Goal: Information Seeking & Learning: Learn about a topic

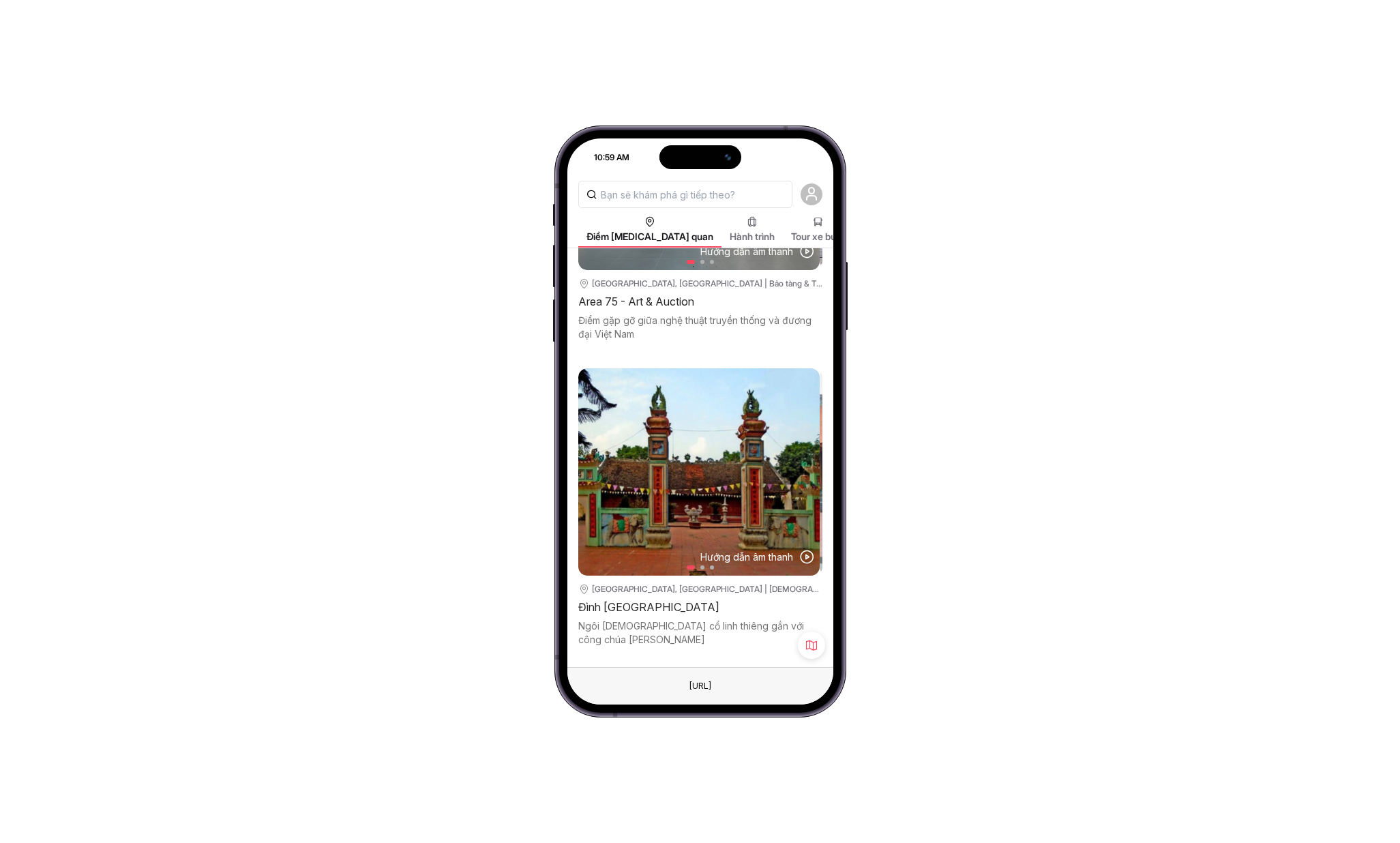
scroll to position [164, 0]
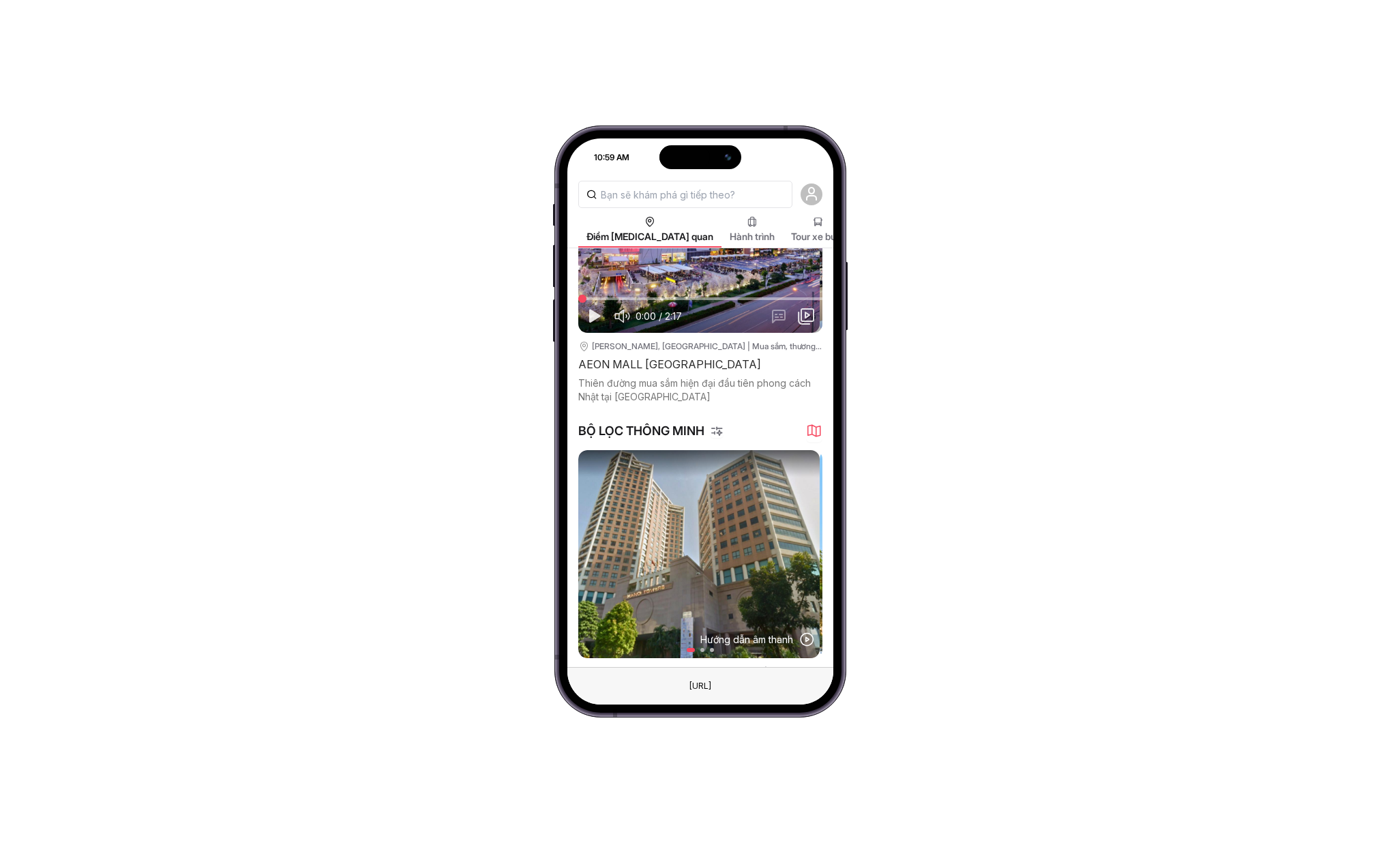
click at [743, 549] on img at bounding box center [699, 554] width 242 height 207
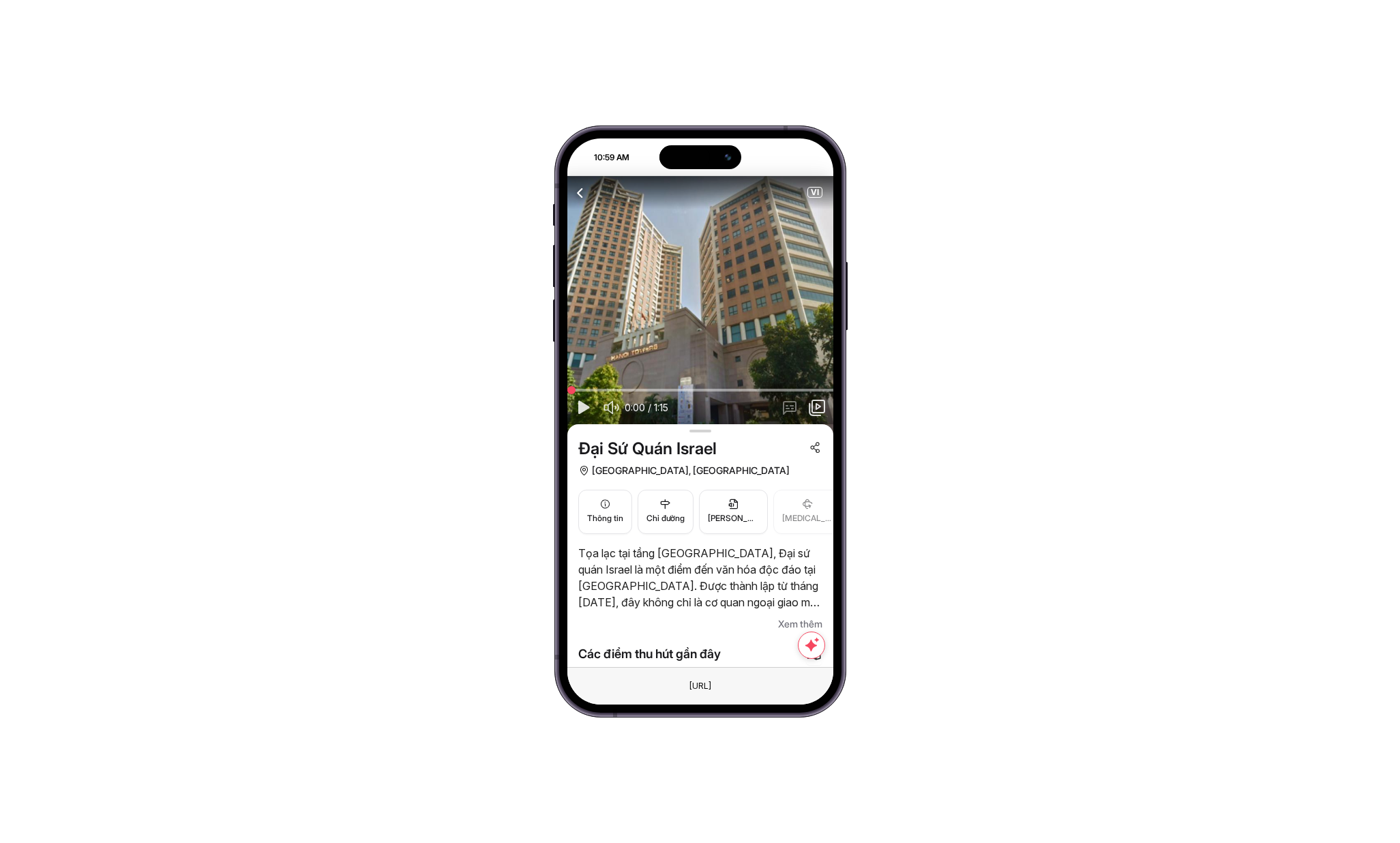
click at [576, 192] on icon "button" at bounding box center [581, 193] width 17 height 17
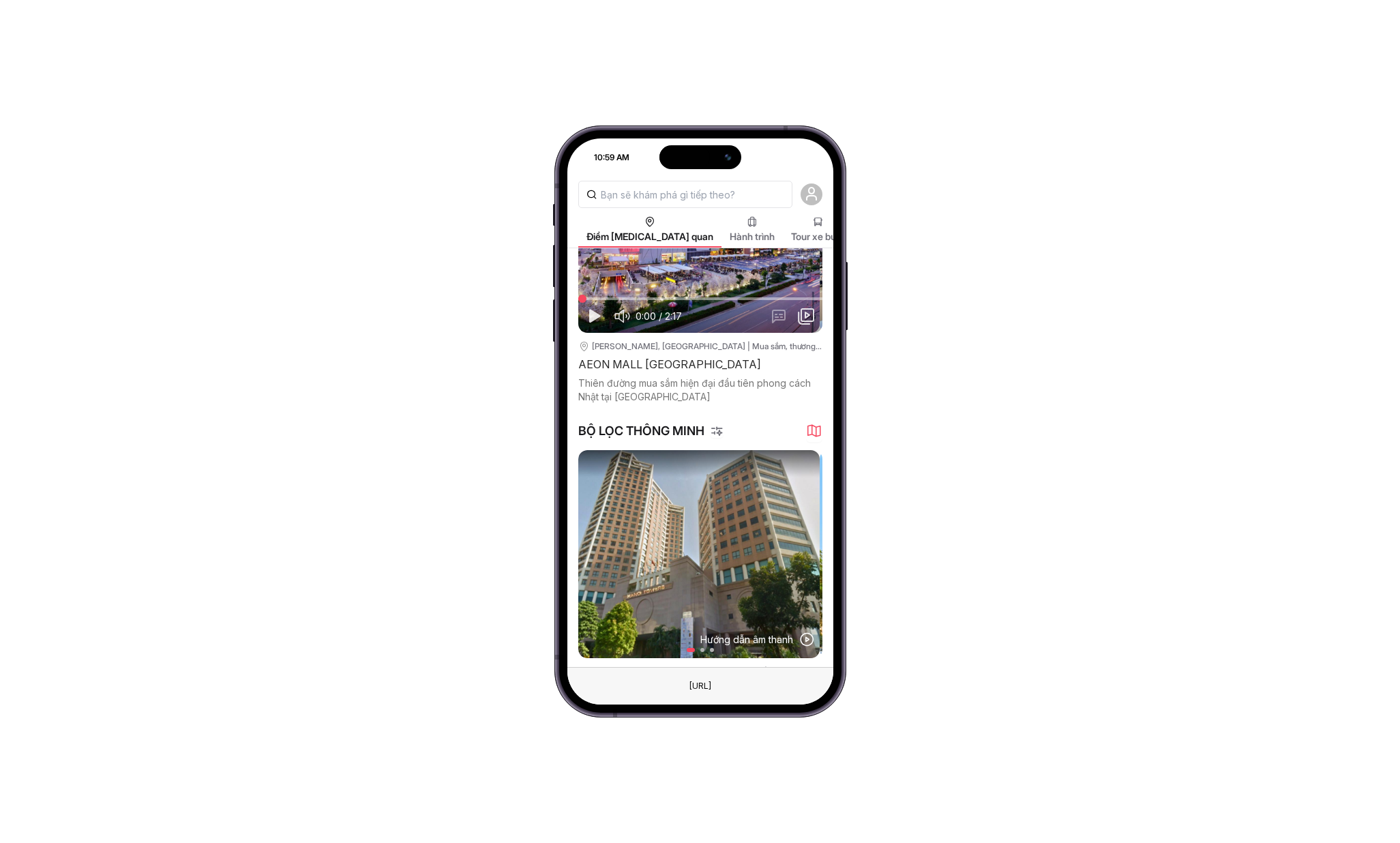
click at [811, 195] on icon at bounding box center [811, 194] width 16 height 16
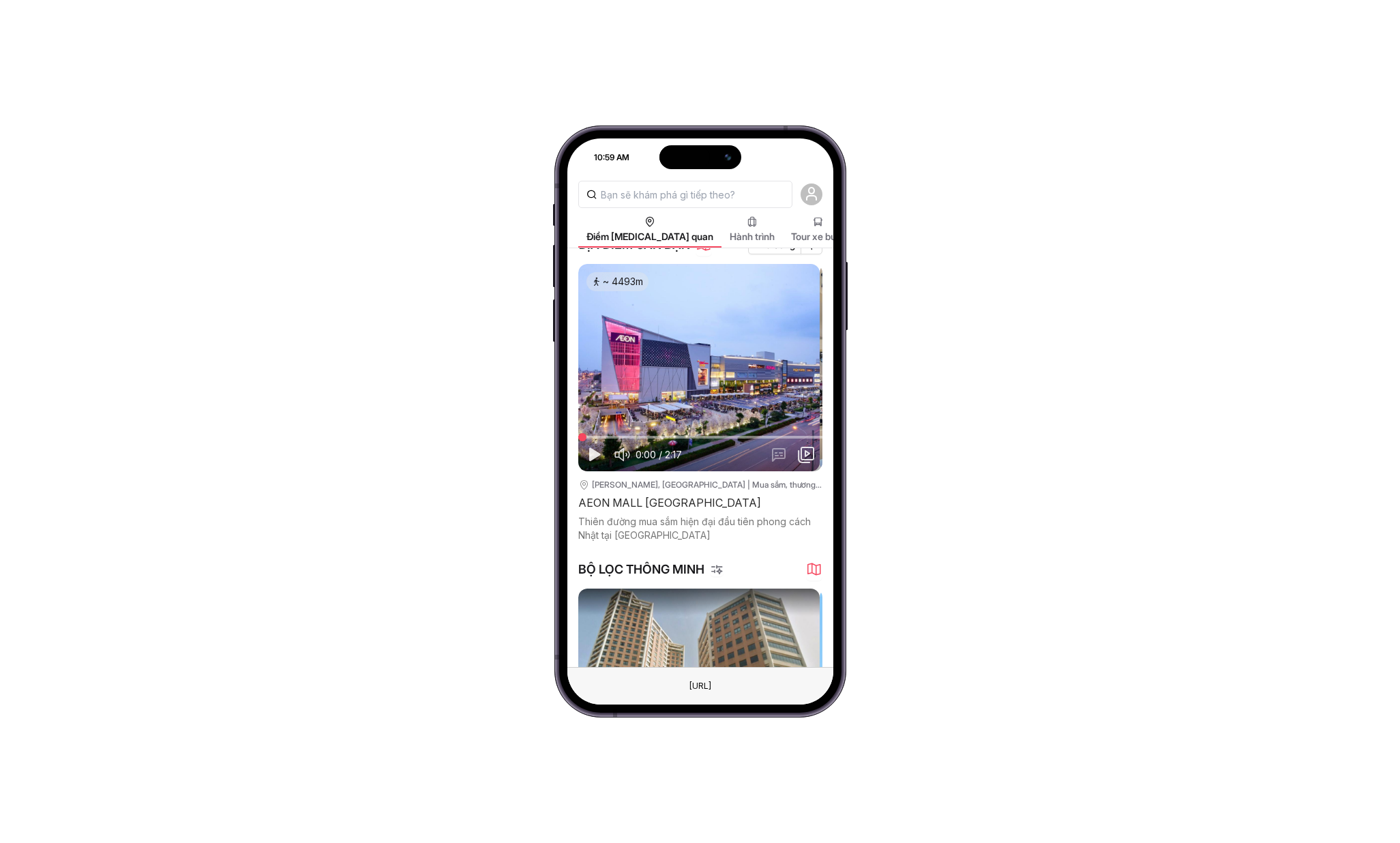
scroll to position [169, 0]
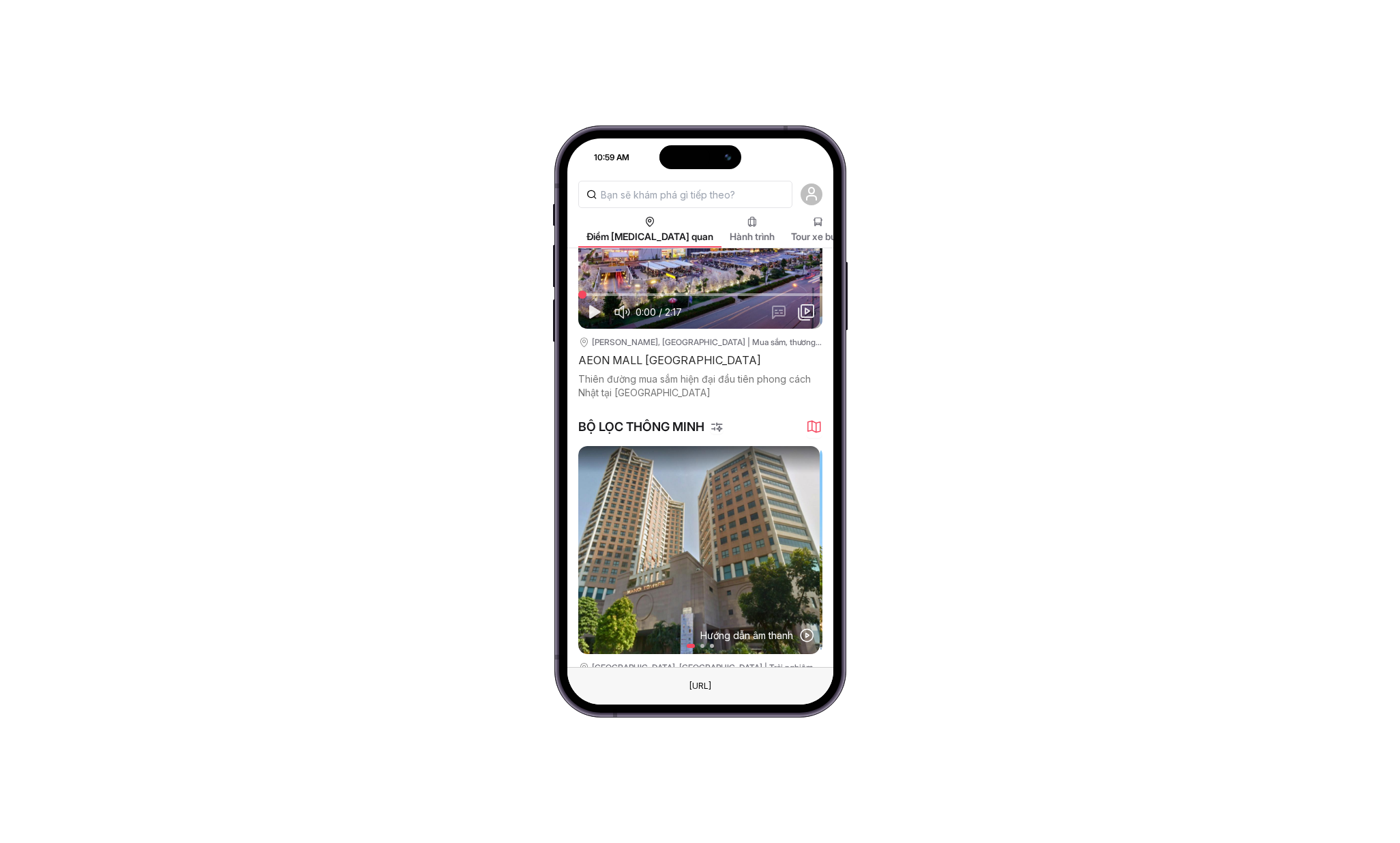
click at [815, 425] on icon "button" at bounding box center [814, 427] width 16 height 16
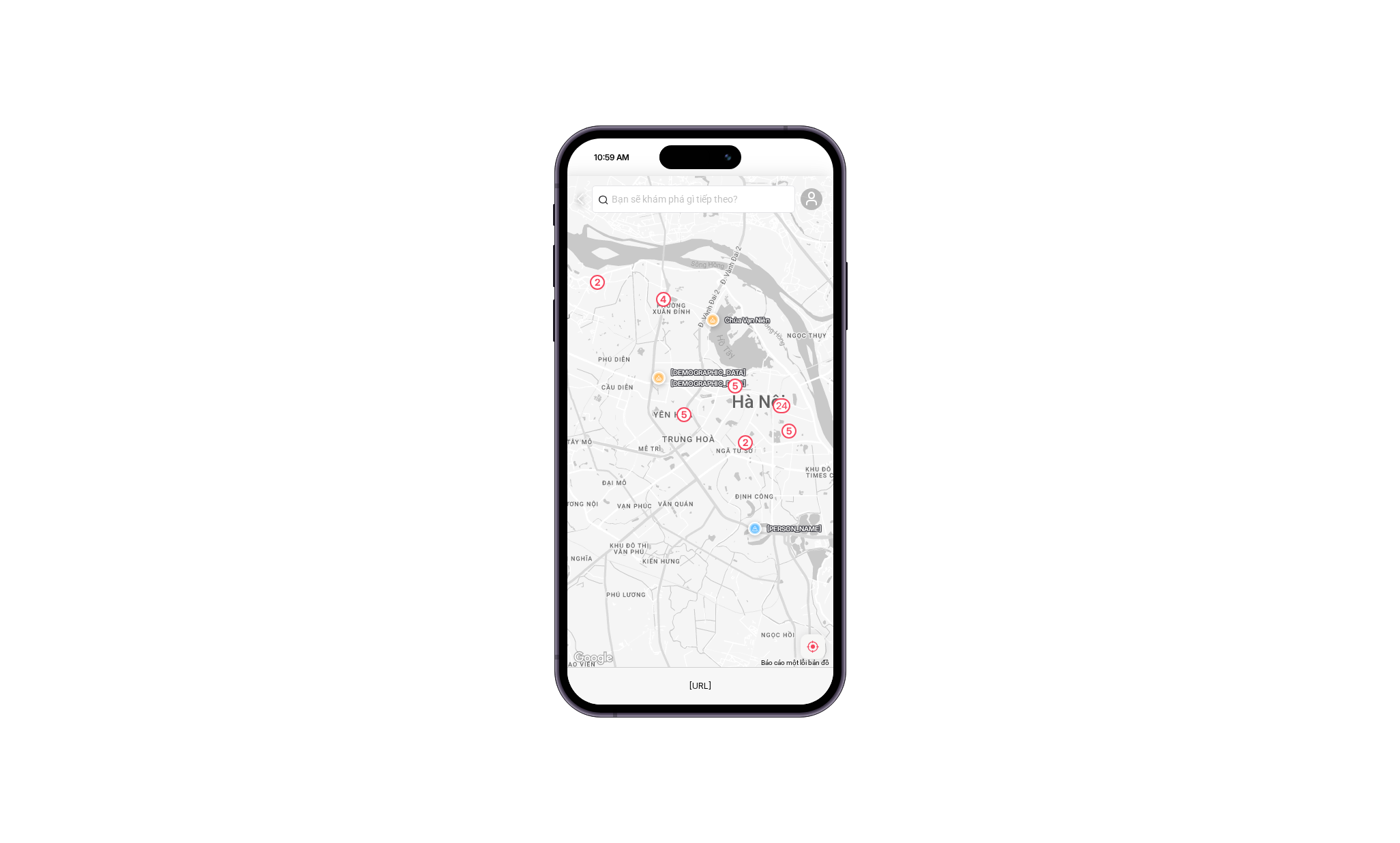
drag, startPoint x: 707, startPoint y: 538, endPoint x: 653, endPoint y: 421, distance: 128.9
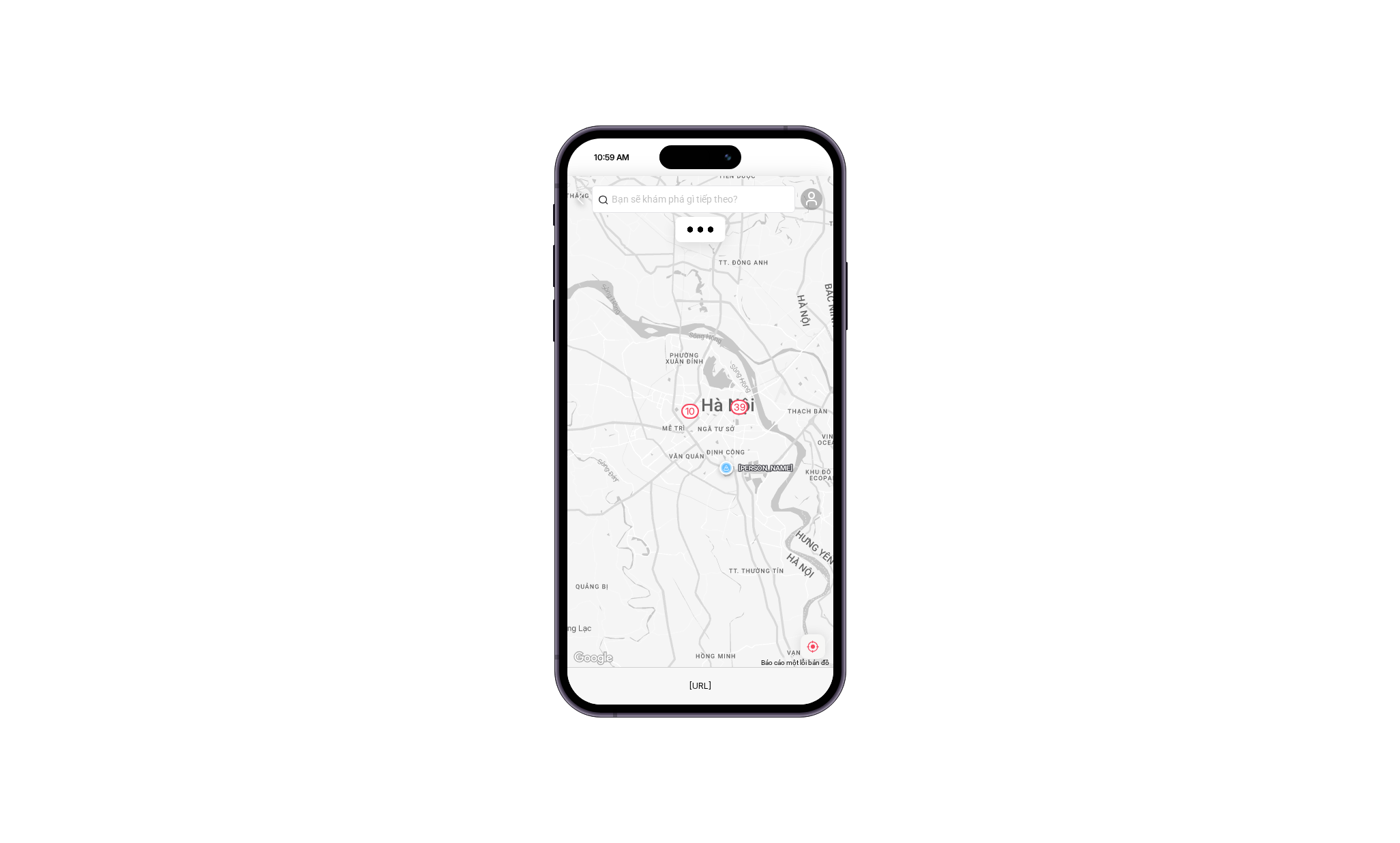
drag, startPoint x: 742, startPoint y: 578, endPoint x: 706, endPoint y: 408, distance: 173.8
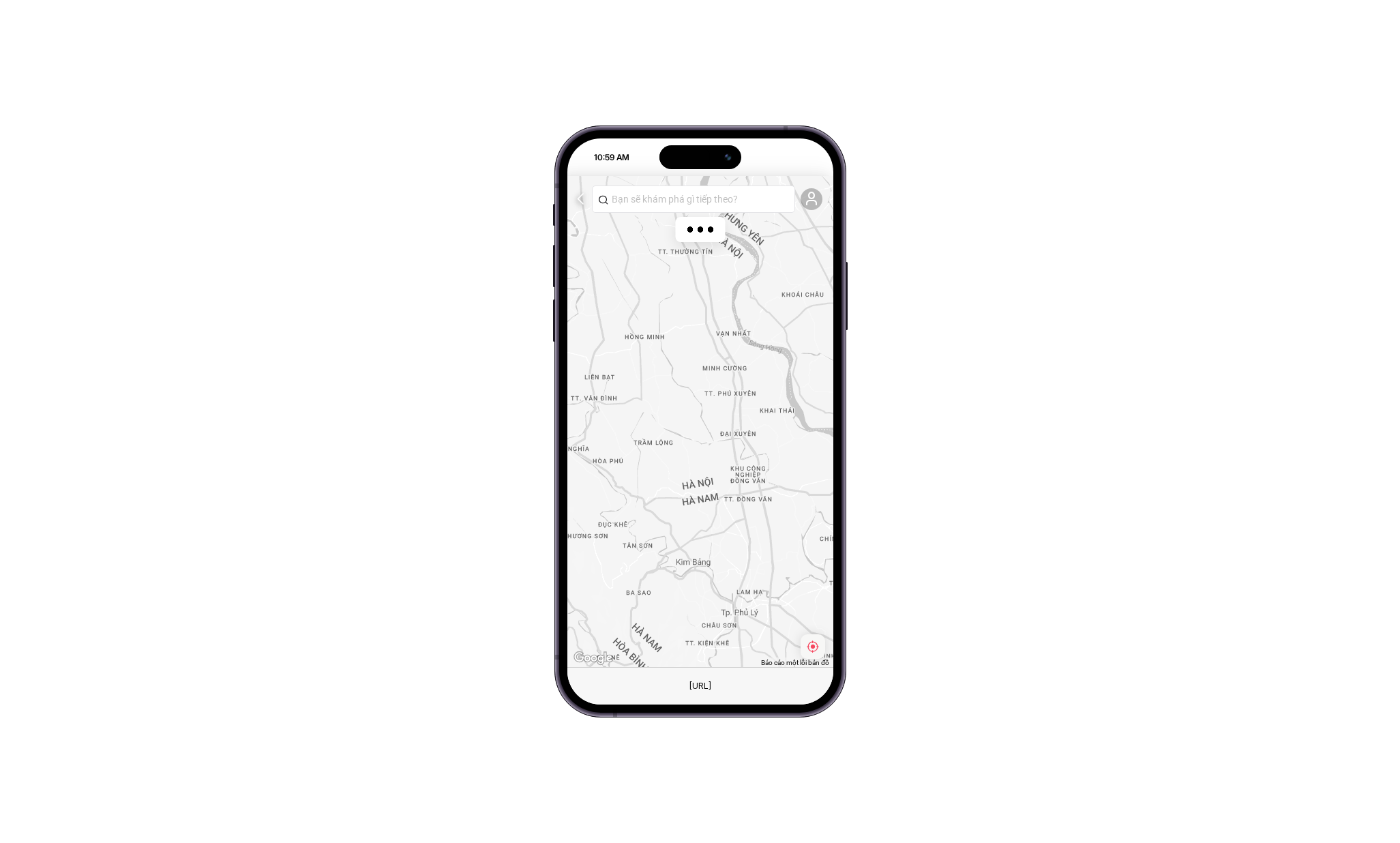
drag, startPoint x: 713, startPoint y: 516, endPoint x: 647, endPoint y: 375, distance: 155.7
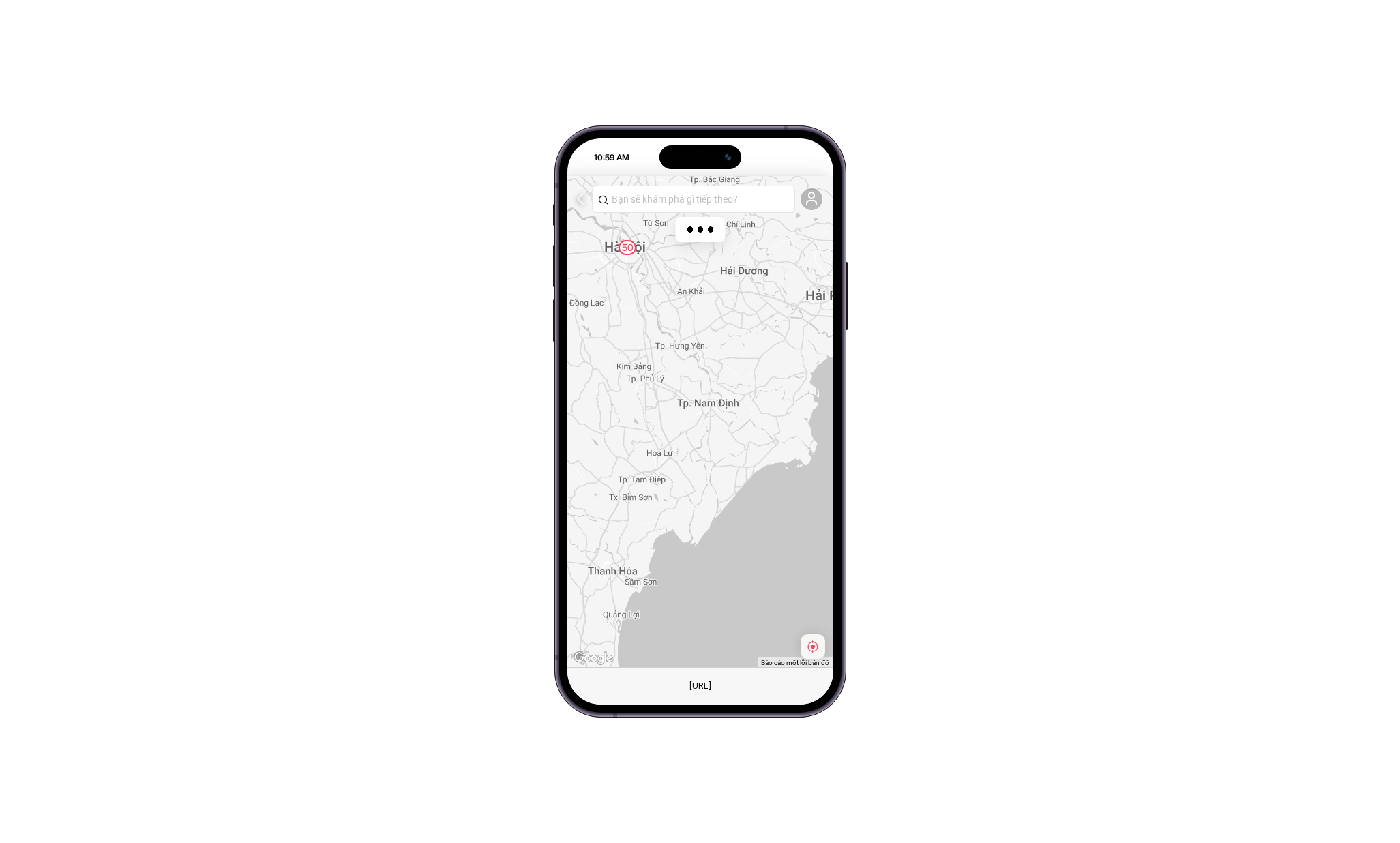
drag, startPoint x: 691, startPoint y: 541, endPoint x: 685, endPoint y: 586, distance: 45.4
click at [685, 586] on div "50" at bounding box center [700, 422] width 266 height 491
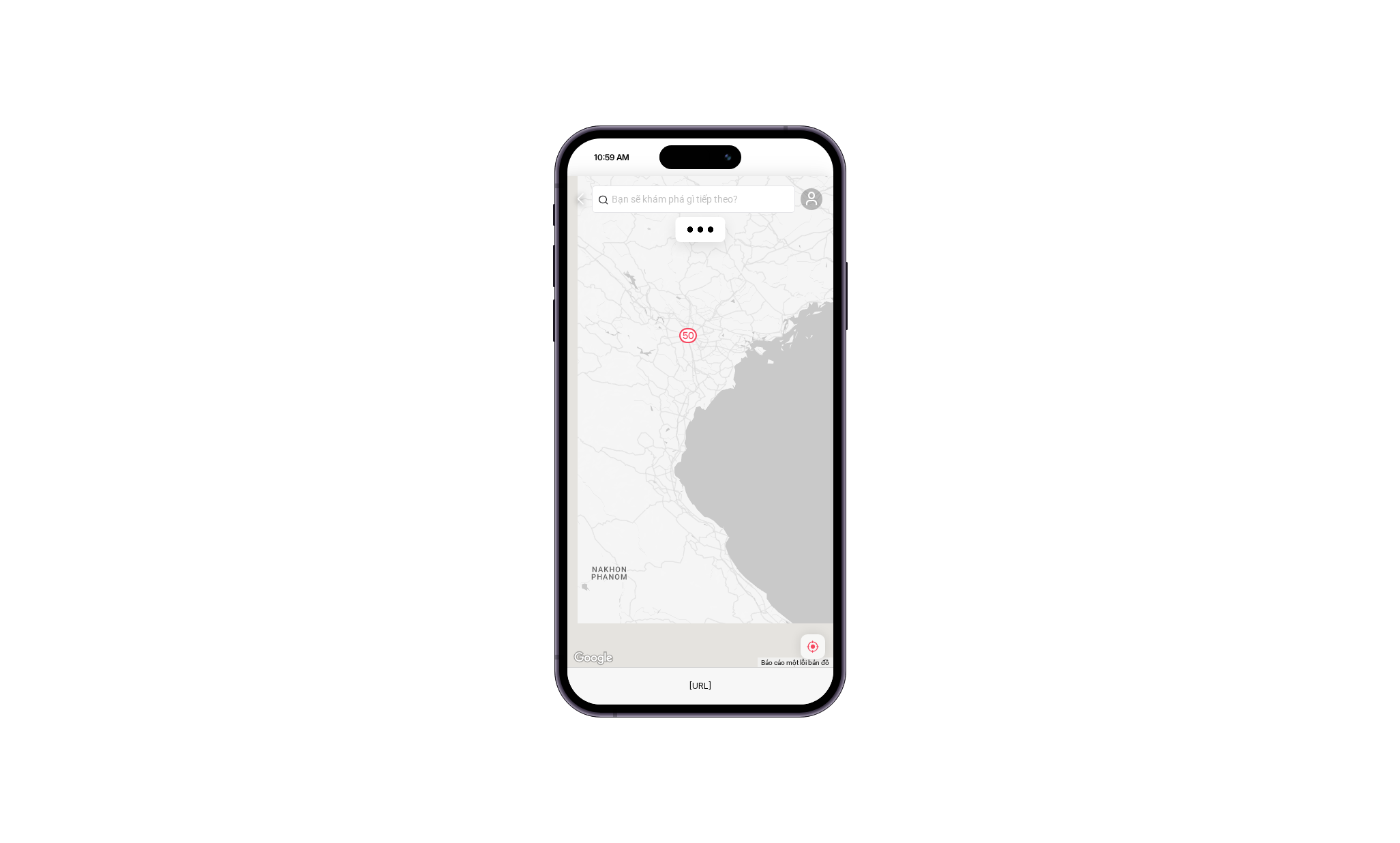
drag, startPoint x: 692, startPoint y: 593, endPoint x: 706, endPoint y: 422, distance: 171.6
click at [706, 422] on div "50" at bounding box center [700, 422] width 266 height 491
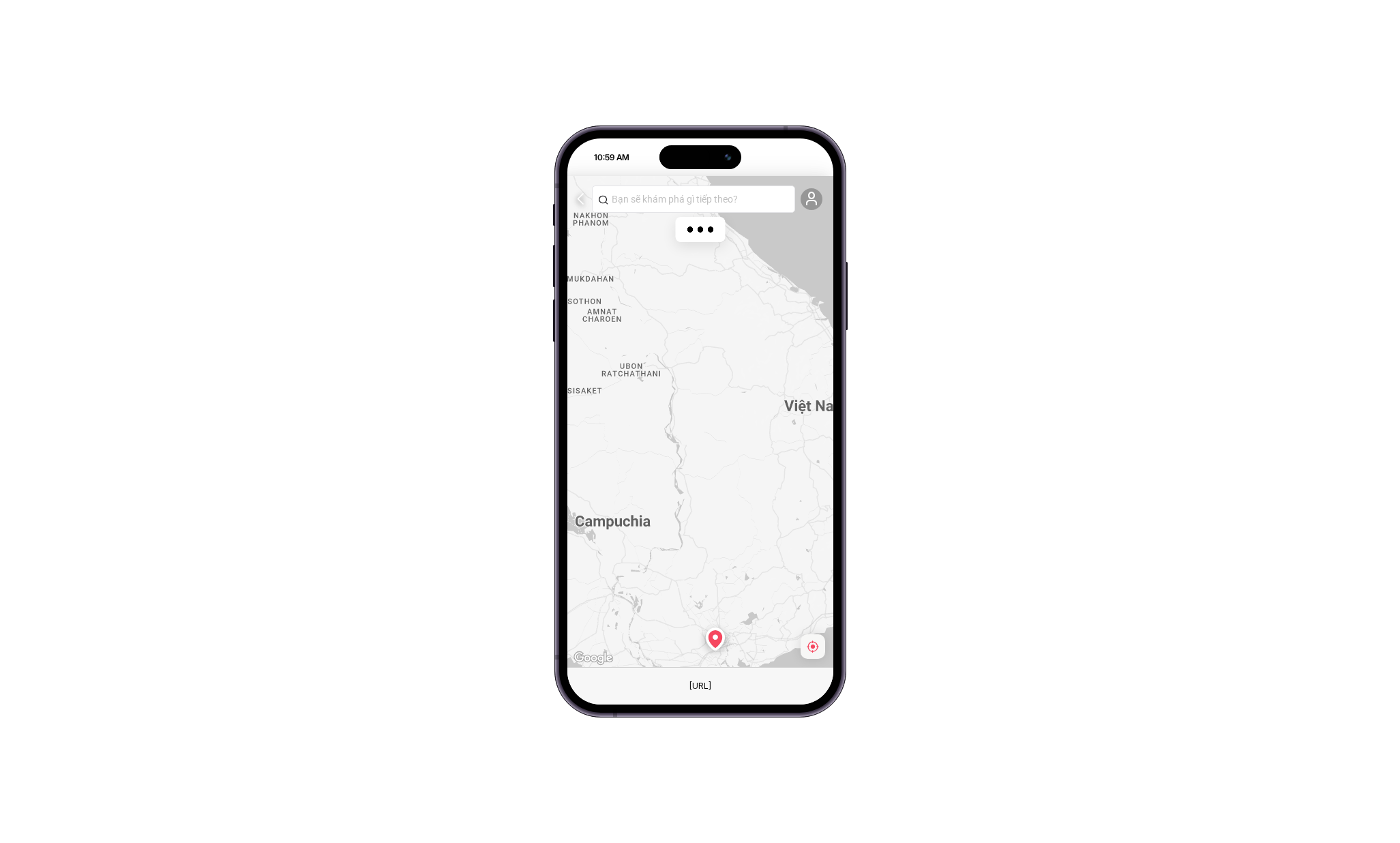
drag, startPoint x: 706, startPoint y: 422, endPoint x: 589, endPoint y: 337, distance: 144.6
click at [592, 341] on div at bounding box center [700, 422] width 266 height 491
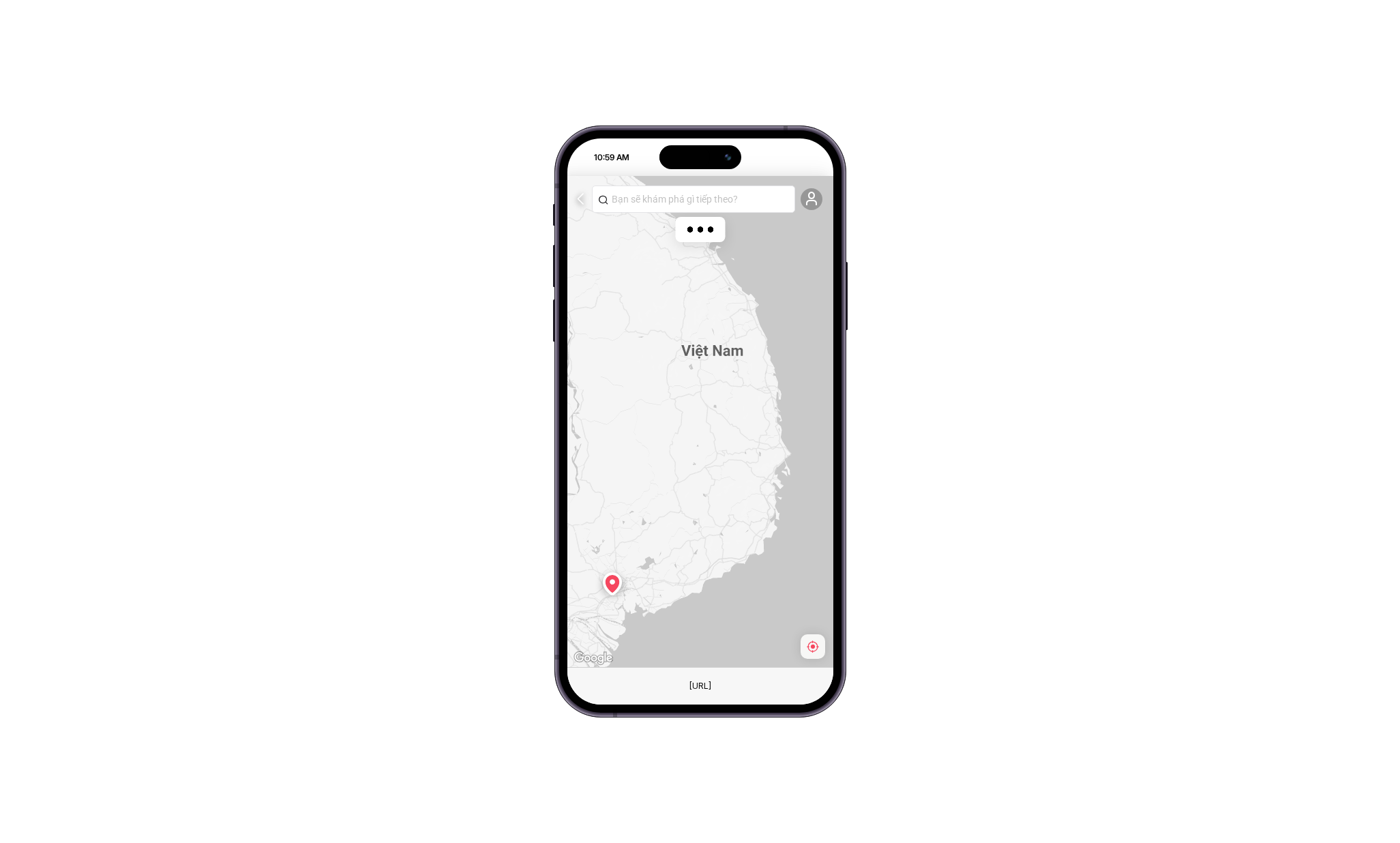
drag, startPoint x: 715, startPoint y: 422, endPoint x: 748, endPoint y: 347, distance: 81.9
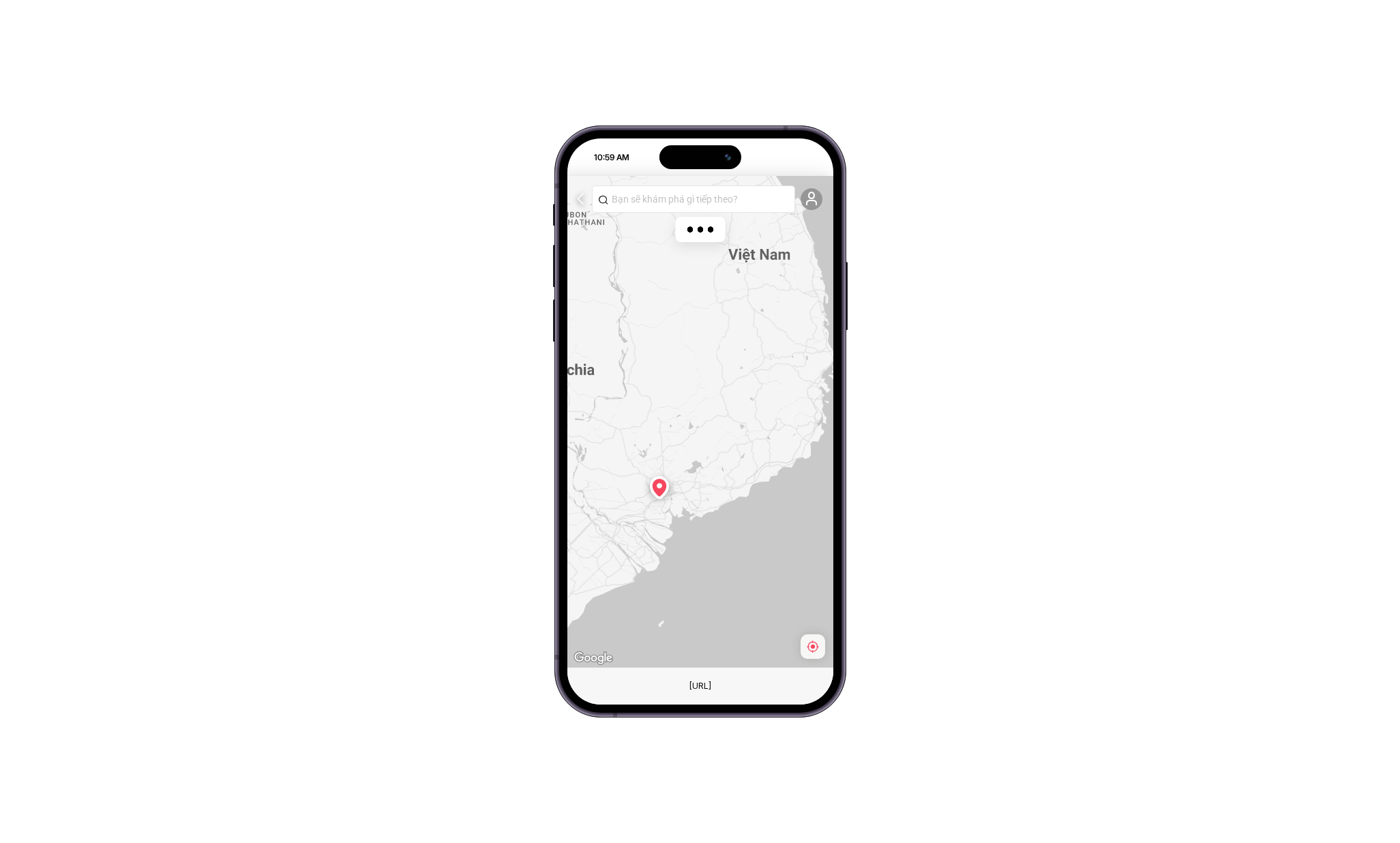
drag, startPoint x: 717, startPoint y: 486, endPoint x: 735, endPoint y: 466, distance: 26.9
drag, startPoint x: 738, startPoint y: 552, endPoint x: 753, endPoint y: 539, distance: 19.8
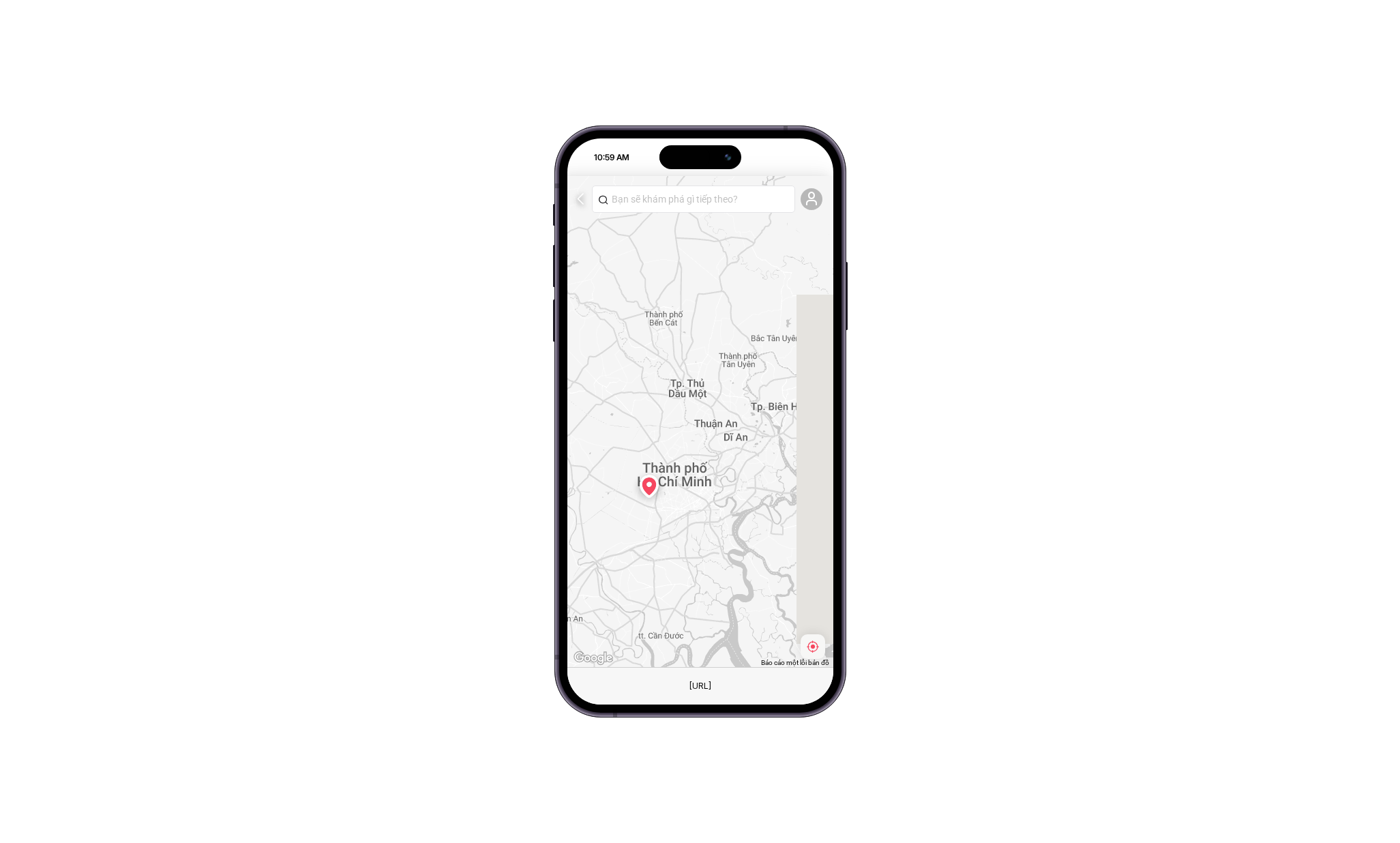
drag, startPoint x: 729, startPoint y: 509, endPoint x: 665, endPoint y: 569, distance: 87.7
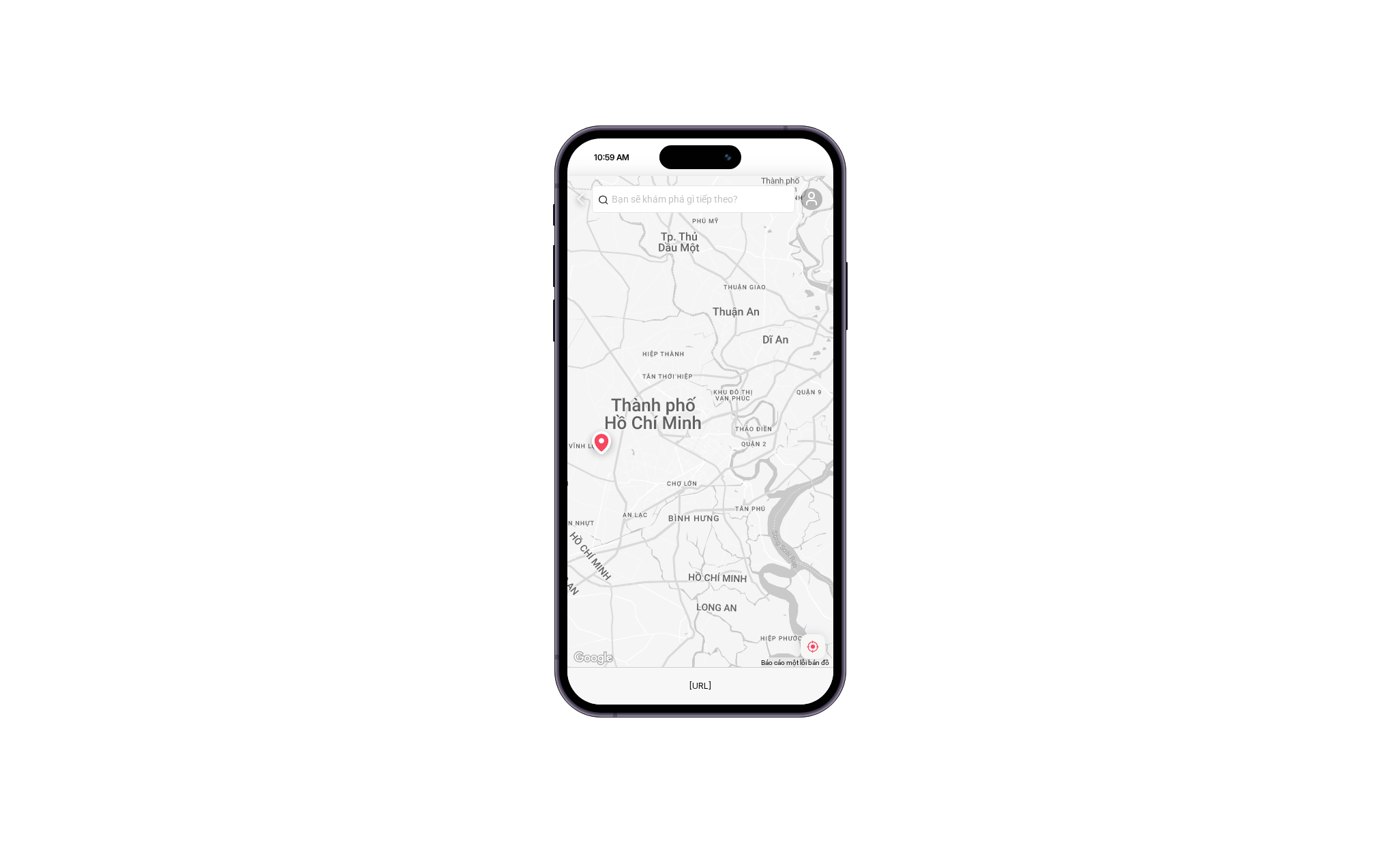
click at [810, 649] on icon "button" at bounding box center [812, 646] width 13 height 13
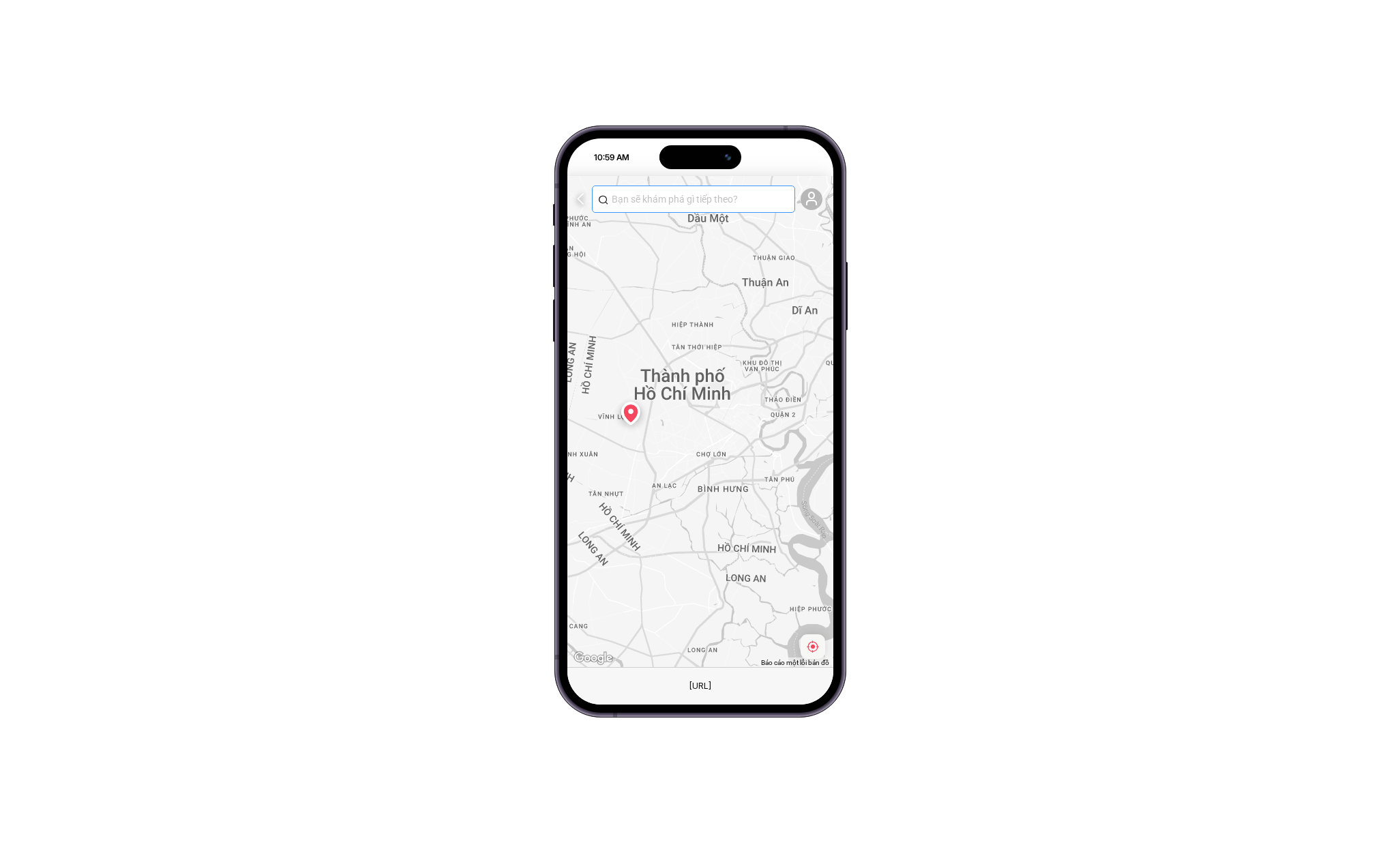
click at [716, 208] on span at bounding box center [693, 199] width 203 height 27
type input "Bảo tàng"
click at [603, 202] on icon at bounding box center [603, 200] width 11 height 11
click at [651, 198] on input "Bảo tàng" at bounding box center [701, 199] width 177 height 15
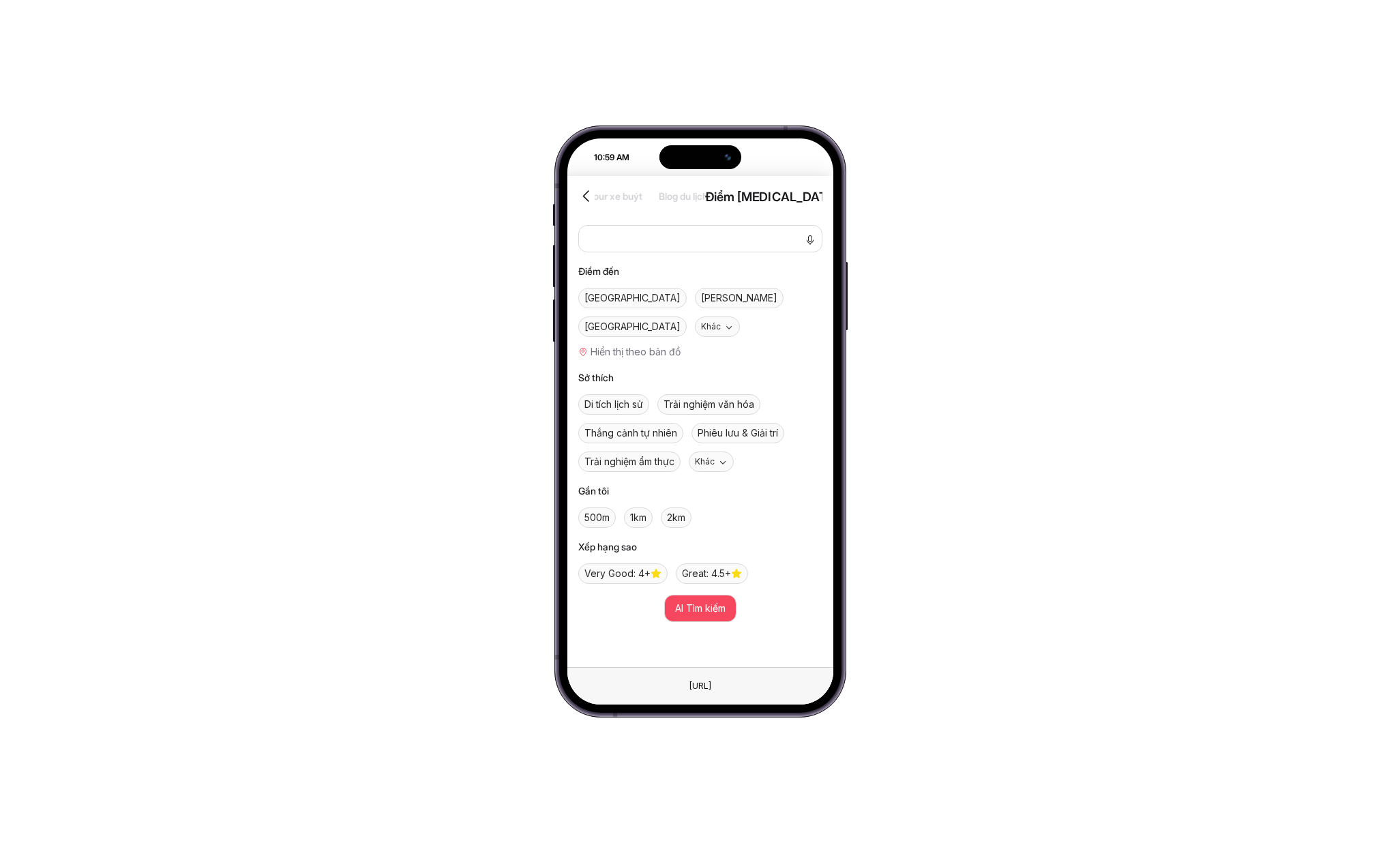
click at [701, 299] on span "Hồ Chí Minh" at bounding box center [738, 297] width 76 height 13
click at [638, 398] on span "Di tích lịch sử" at bounding box center [614, 404] width 59 height 13
click at [723, 601] on span "AI Tìm kiếm" at bounding box center [700, 608] width 50 height 15
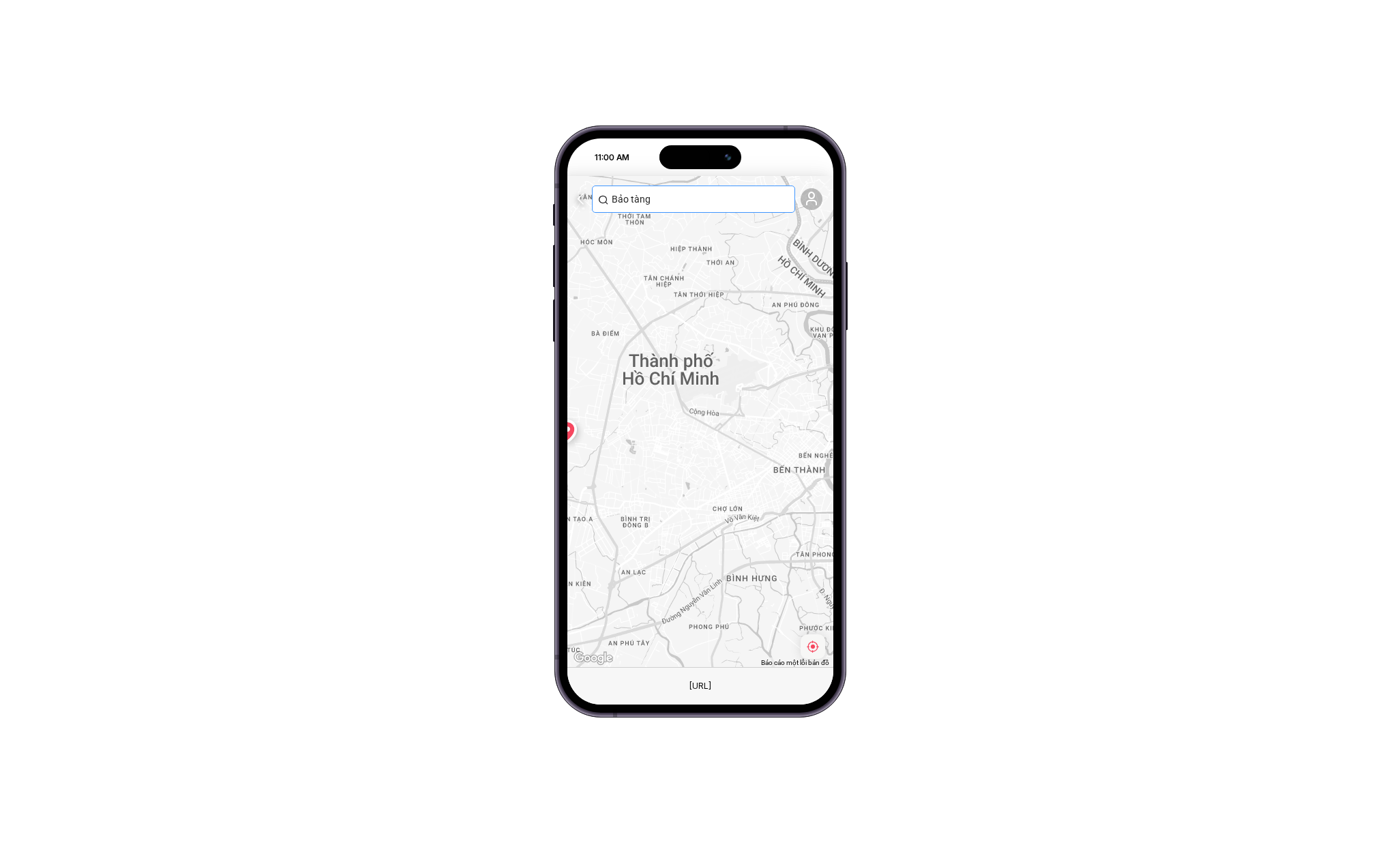
click at [711, 207] on span "Bảo tàng" at bounding box center [693, 199] width 203 height 27
click at [711, 197] on input "Bảo tàng" at bounding box center [701, 199] width 177 height 15
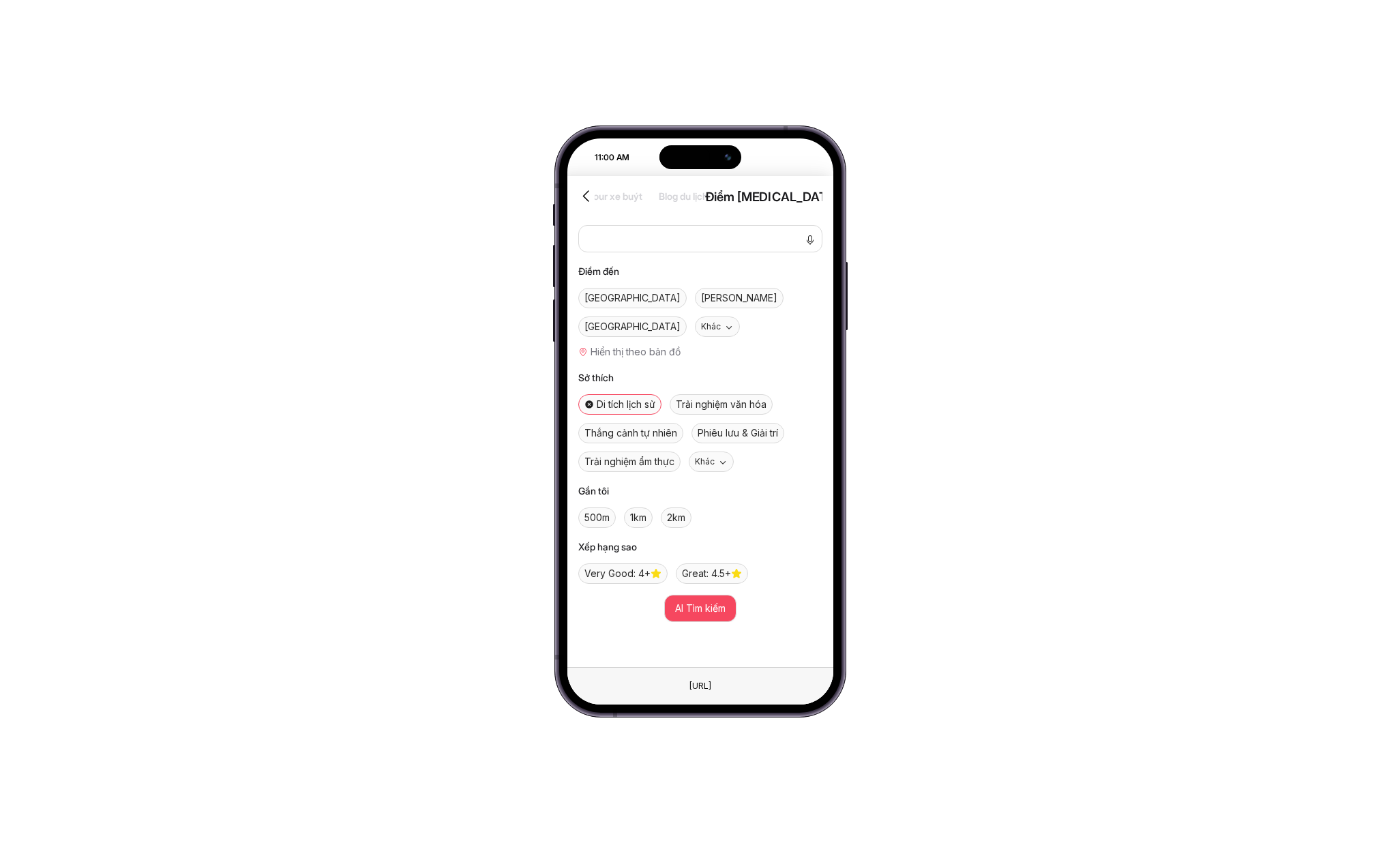
click at [711, 197] on div "Điểm tham quan Hành trình Tour xe buýt Tour thành phố Blog du lịch ĐỊA ĐIỂM GẦN…" at bounding box center [700, 422] width 266 height 491
click at [701, 299] on span "Hồ Chí Minh" at bounding box center [738, 297] width 76 height 13
click at [712, 601] on span "AI Tìm kiếm" at bounding box center [700, 608] width 50 height 15
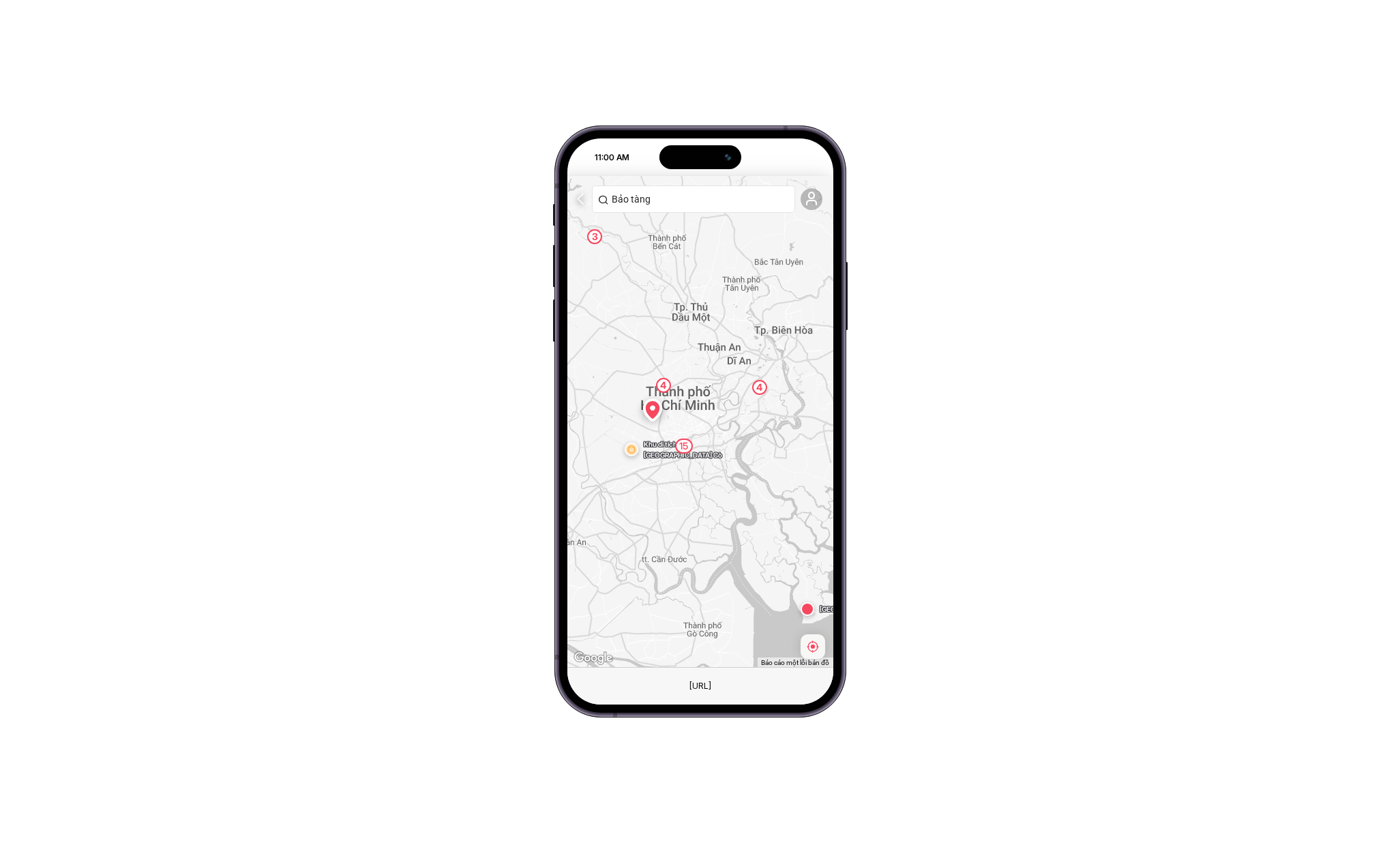
click at [682, 444] on div "15" at bounding box center [684, 446] width 18 height 15
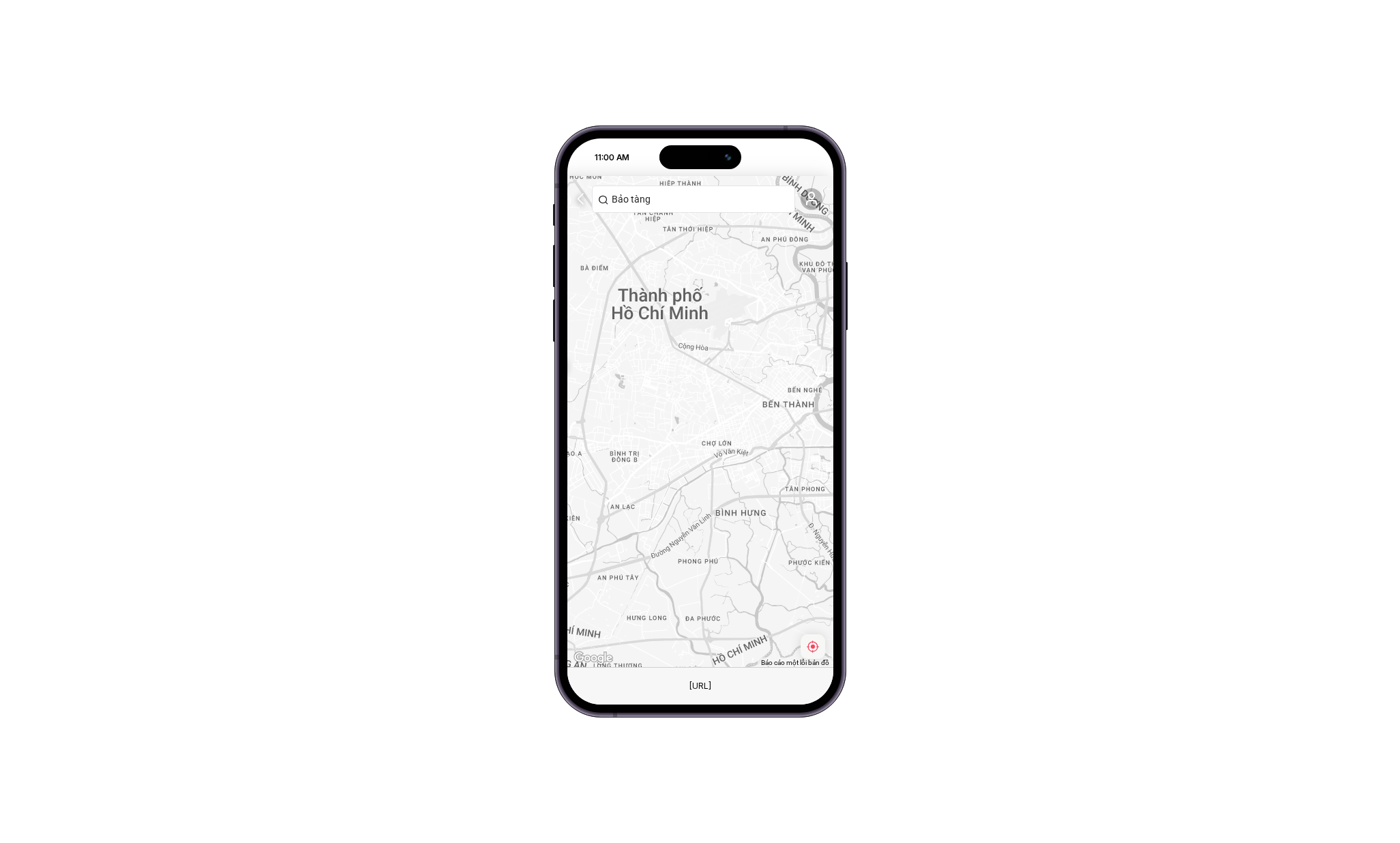
drag, startPoint x: 678, startPoint y: 493, endPoint x: 757, endPoint y: 481, distance: 79.9
click at [757, 481] on div at bounding box center [700, 422] width 266 height 491
